Goal: Browse casually

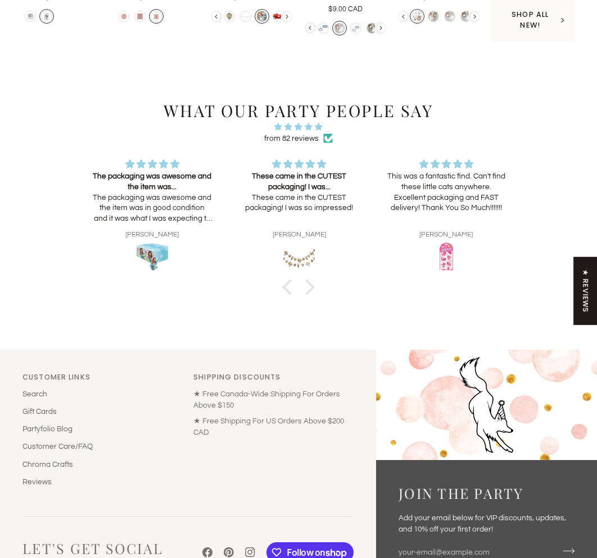
scroll to position [2307, 0]
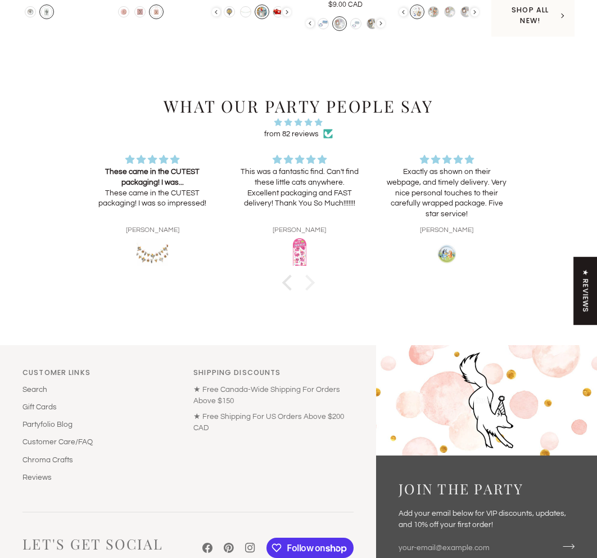
click at [309, 280] on div at bounding box center [307, 283] width 16 height 16
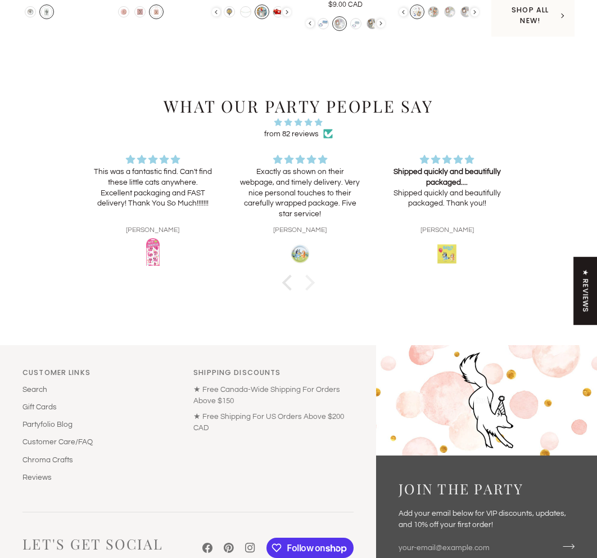
click at [309, 280] on div at bounding box center [307, 283] width 16 height 16
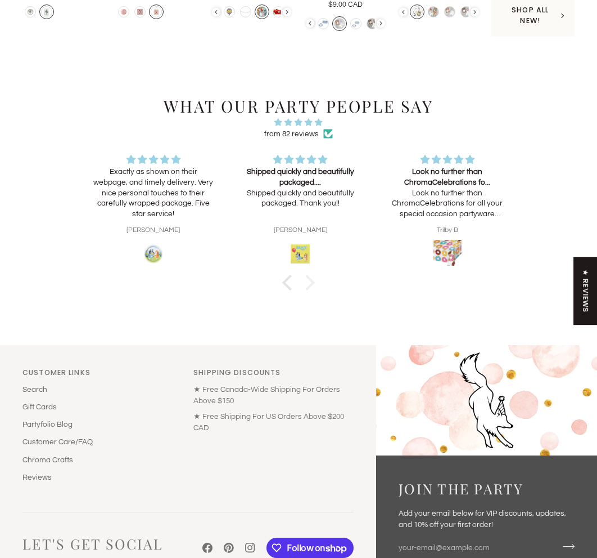
click at [309, 280] on div at bounding box center [307, 283] width 16 height 16
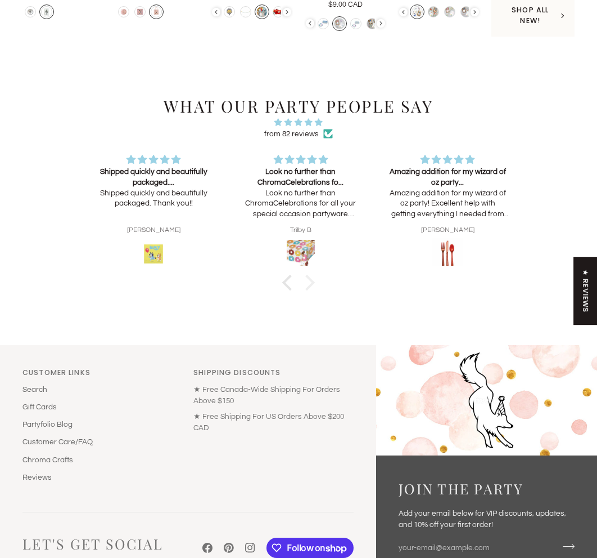
click at [309, 280] on div at bounding box center [307, 283] width 16 height 16
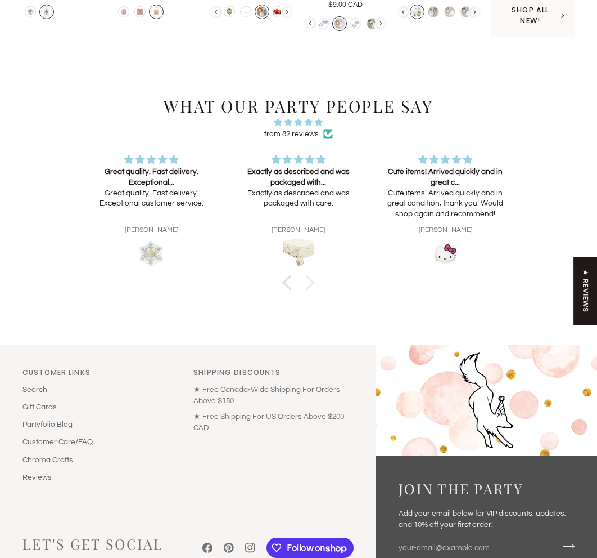
click at [309, 280] on div at bounding box center [307, 283] width 16 height 16
